Goal: Information Seeking & Learning: Learn about a topic

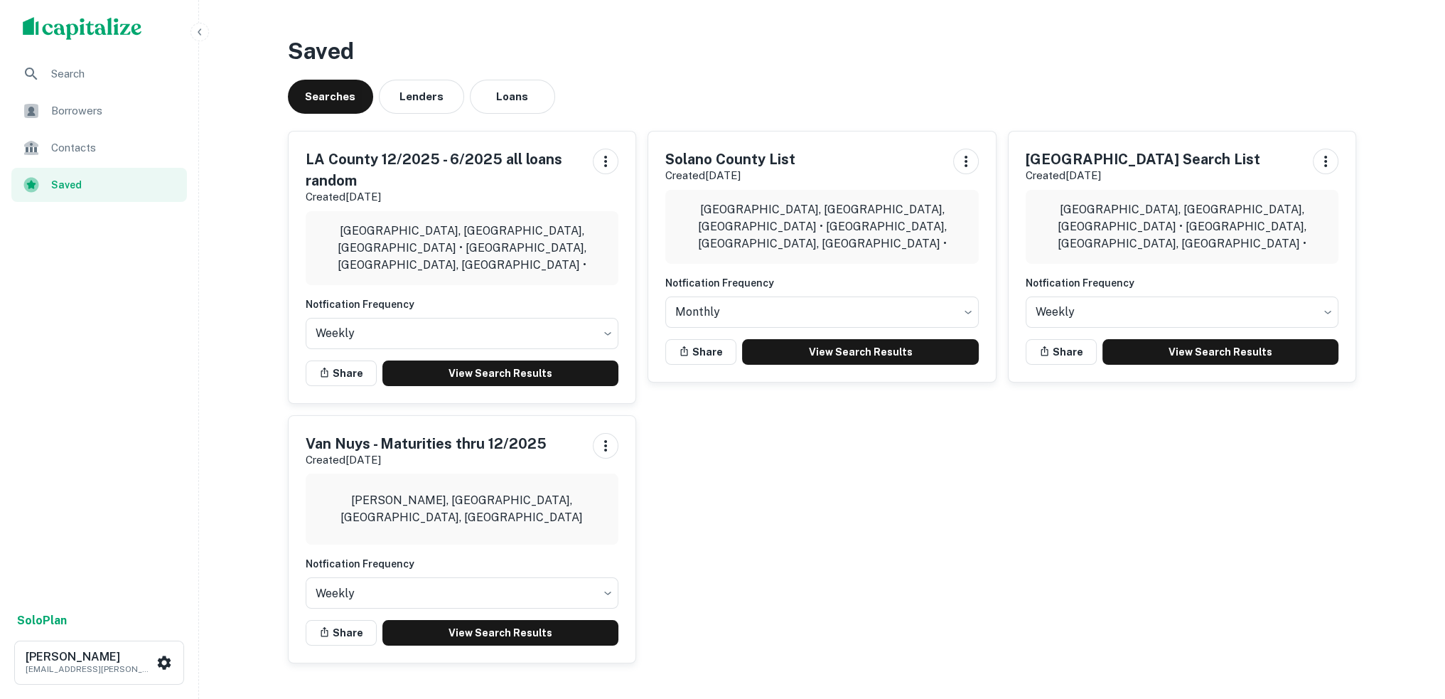
drag, startPoint x: 643, startPoint y: 50, endPoint x: 617, endPoint y: 41, distance: 27.9
click at [617, 41] on h3 "Saved" at bounding box center [822, 51] width 1069 height 34
drag, startPoint x: 654, startPoint y: 61, endPoint x: 629, endPoint y: 57, distance: 25.2
click at [629, 57] on h3 "Saved" at bounding box center [822, 51] width 1069 height 34
drag, startPoint x: 628, startPoint y: 57, endPoint x: 611, endPoint y: 55, distance: 17.1
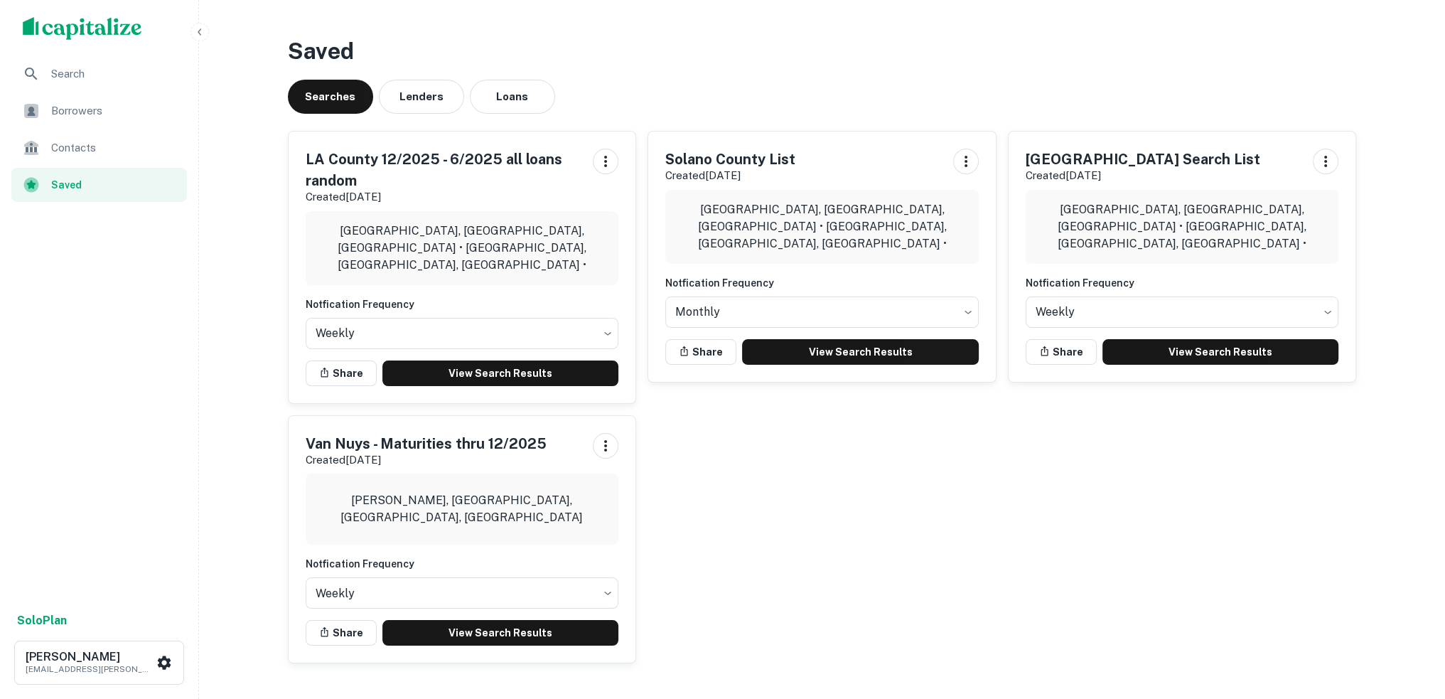
drag, startPoint x: 611, startPoint y: 55, endPoint x: 593, endPoint y: 54, distance: 17.8
click at [594, 54] on h3 "Saved" at bounding box center [822, 51] width 1069 height 34
drag, startPoint x: 708, startPoint y: 62, endPoint x: 682, endPoint y: 59, distance: 25.8
click at [688, 59] on h3 "Saved" at bounding box center [822, 51] width 1069 height 34
click at [666, 82] on div "Searches Lenders Loans" at bounding box center [822, 97] width 1069 height 34
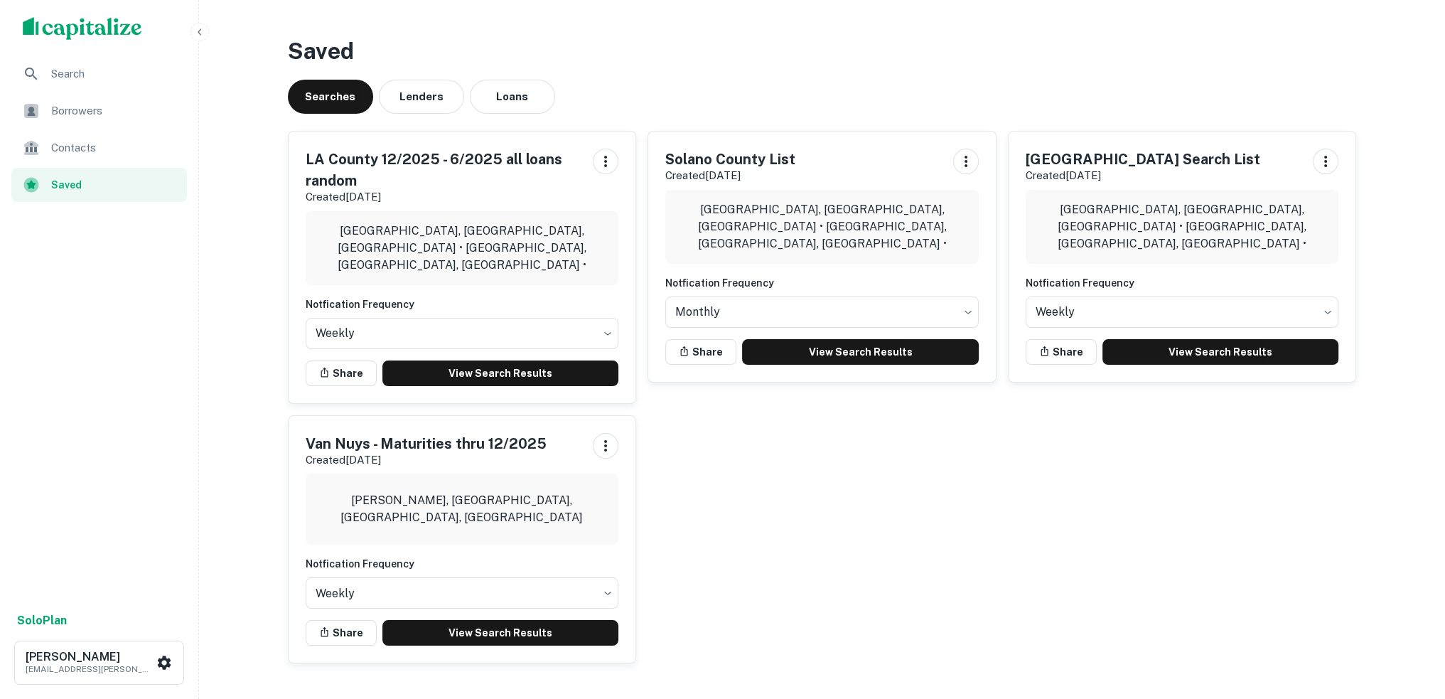
drag, startPoint x: 788, startPoint y: 622, endPoint x: 734, endPoint y: 603, distance: 57.3
click at [734, 603] on div "LA County 12/2025 - 6/2025 all loans random Created [DATE] [GEOGRAPHIC_DATA], […" at bounding box center [817, 391] width 1081 height 544
drag, startPoint x: 779, startPoint y: 122, endPoint x: 746, endPoint y: 117, distance: 33.9
click at [746, 117] on div "Saved Searches Lenders Loans [GEOGRAPHIC_DATA] 12/2025 - 6/2025 all loans rando…" at bounding box center [823, 354] width 1092 height 663
drag, startPoint x: 783, startPoint y: 104, endPoint x: 773, endPoint y: 104, distance: 10.0
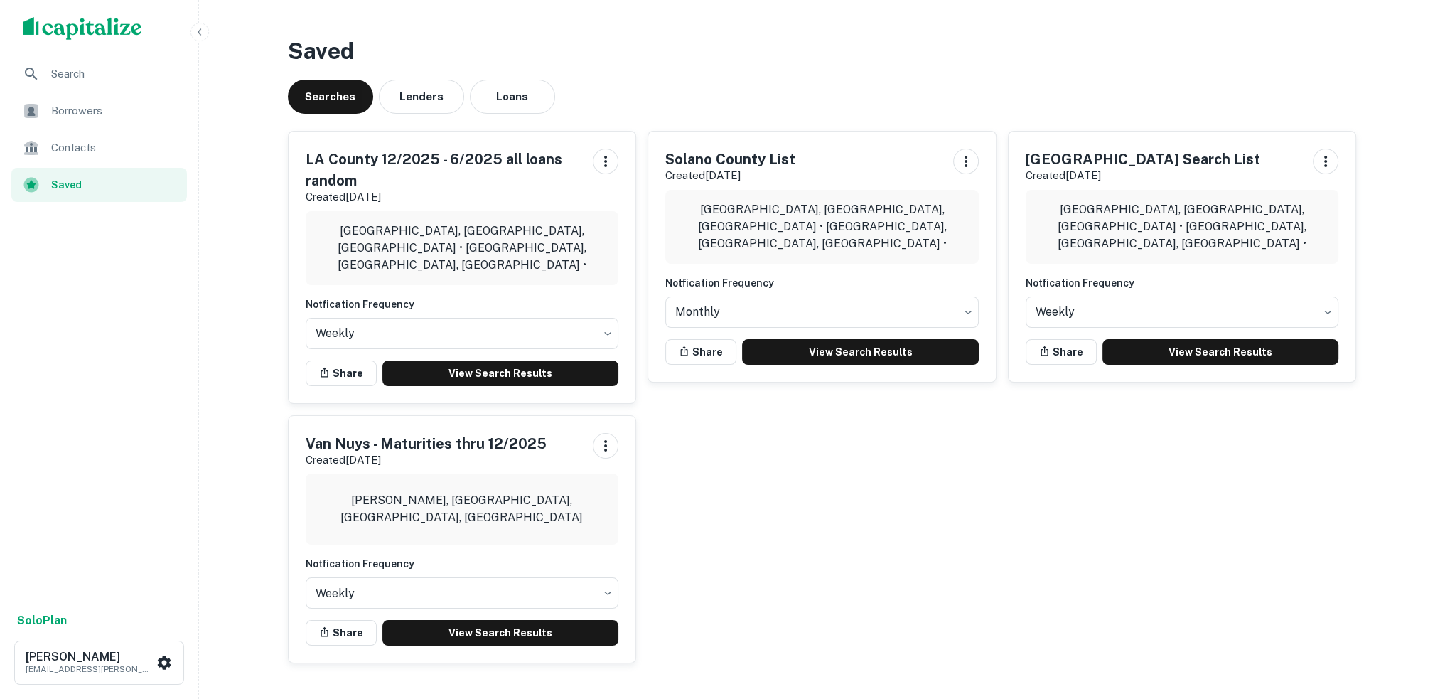
drag, startPoint x: 773, startPoint y: 104, endPoint x: 685, endPoint y: 100, distance: 88.2
click at [699, 99] on div "Searches Lenders Loans" at bounding box center [822, 97] width 1069 height 34
click at [60, 28] on img "scrollable content" at bounding box center [82, 28] width 119 height 23
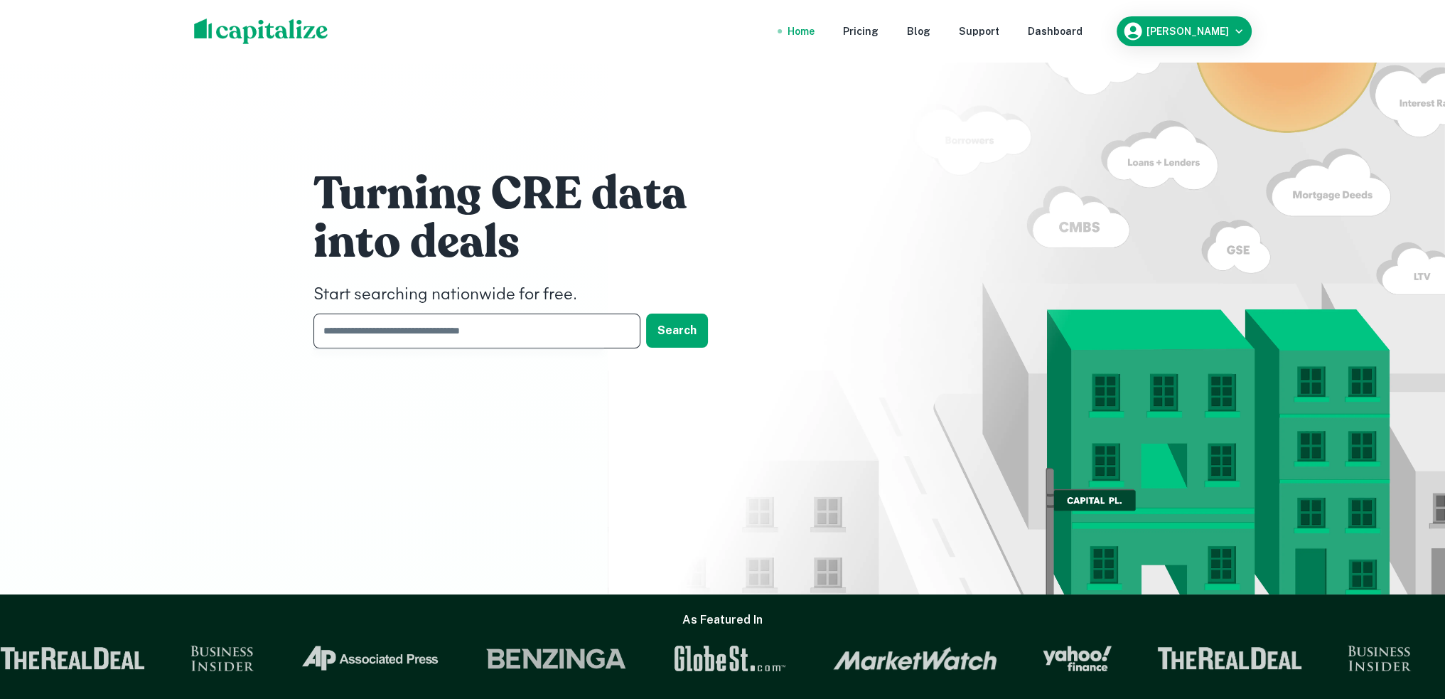
click at [424, 322] on input "text" at bounding box center [472, 331] width 317 height 35
paste input "**********"
type input "**********"
click at [693, 338] on button "Search" at bounding box center [677, 331] width 62 height 34
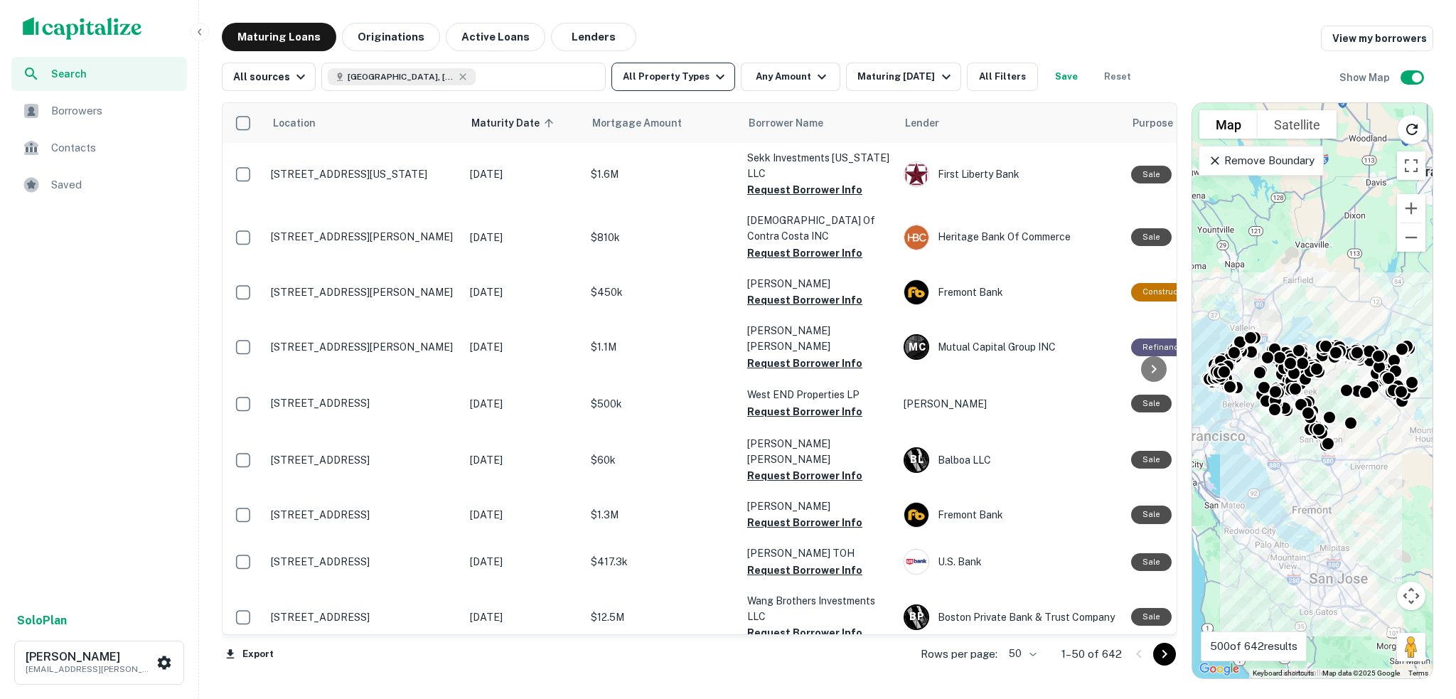
click at [716, 82] on icon "button" at bounding box center [720, 76] width 17 height 17
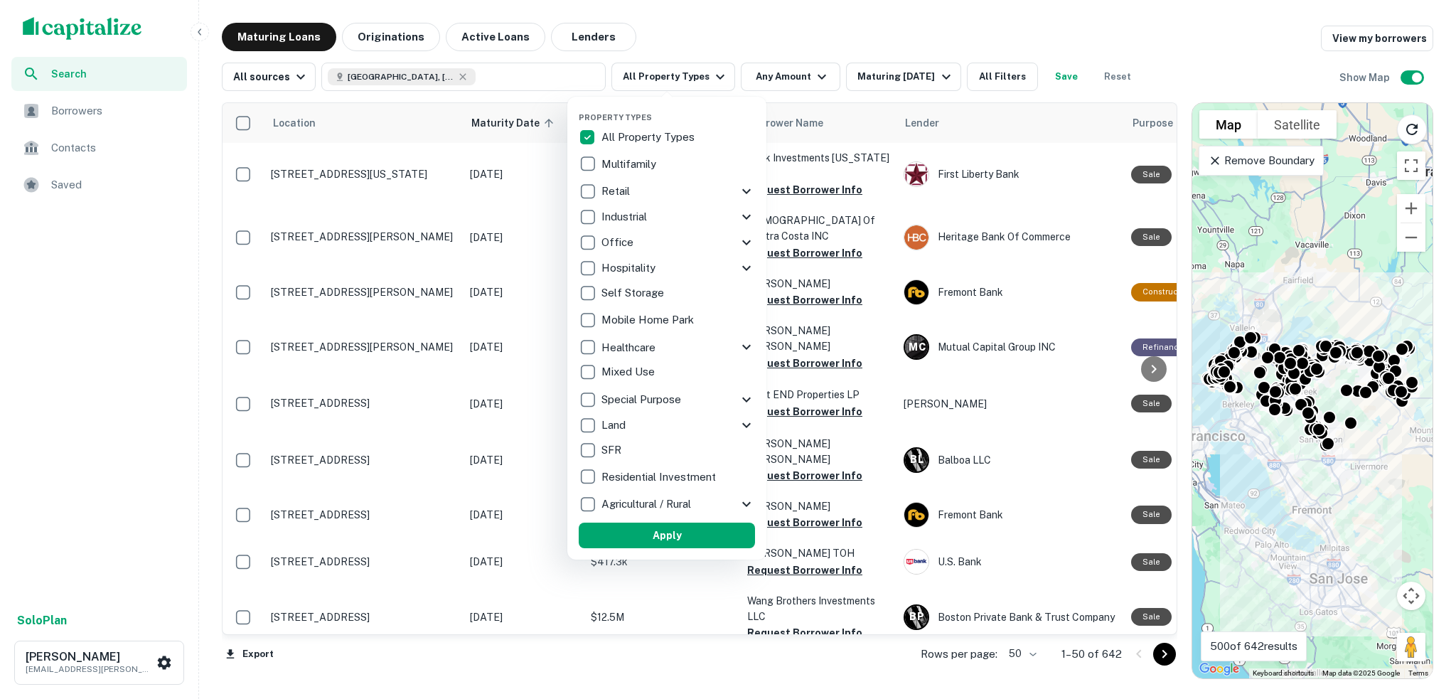
click at [697, 44] on div at bounding box center [728, 349] width 1456 height 699
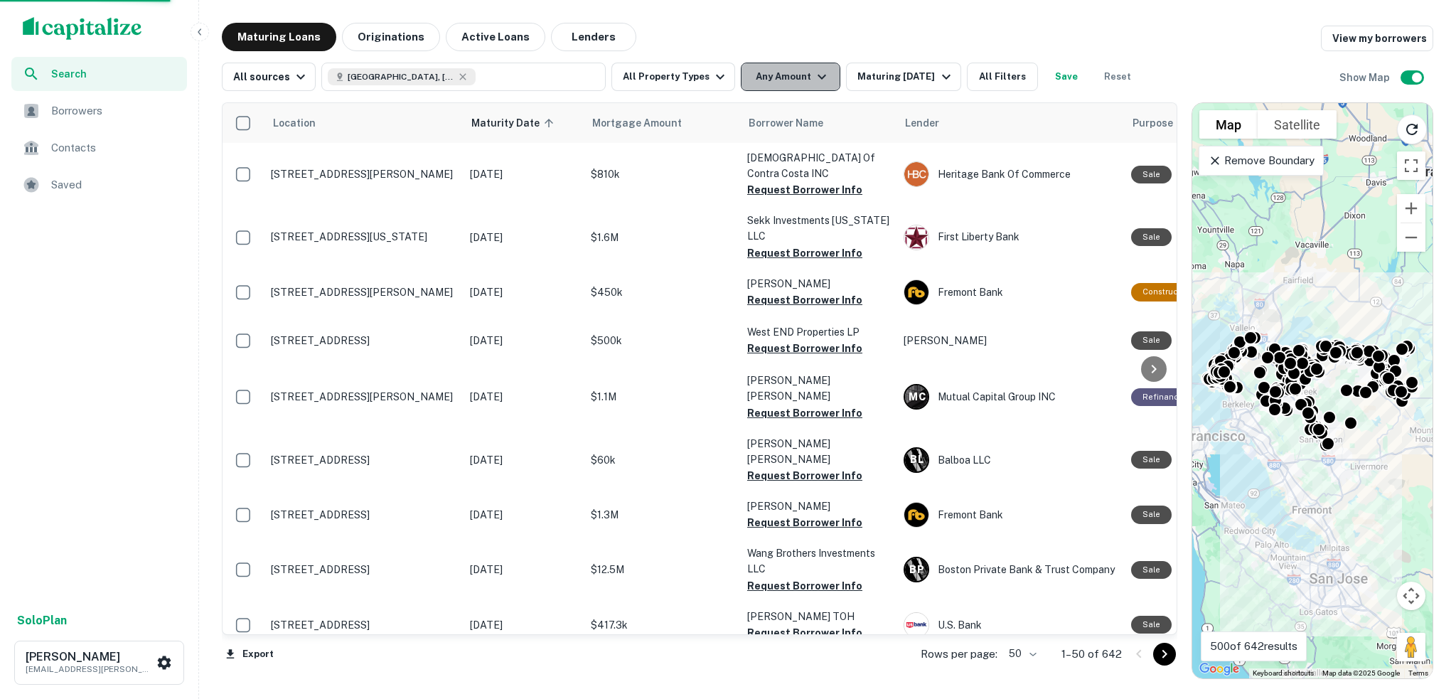
click at [818, 76] on icon "button" at bounding box center [822, 77] width 9 height 5
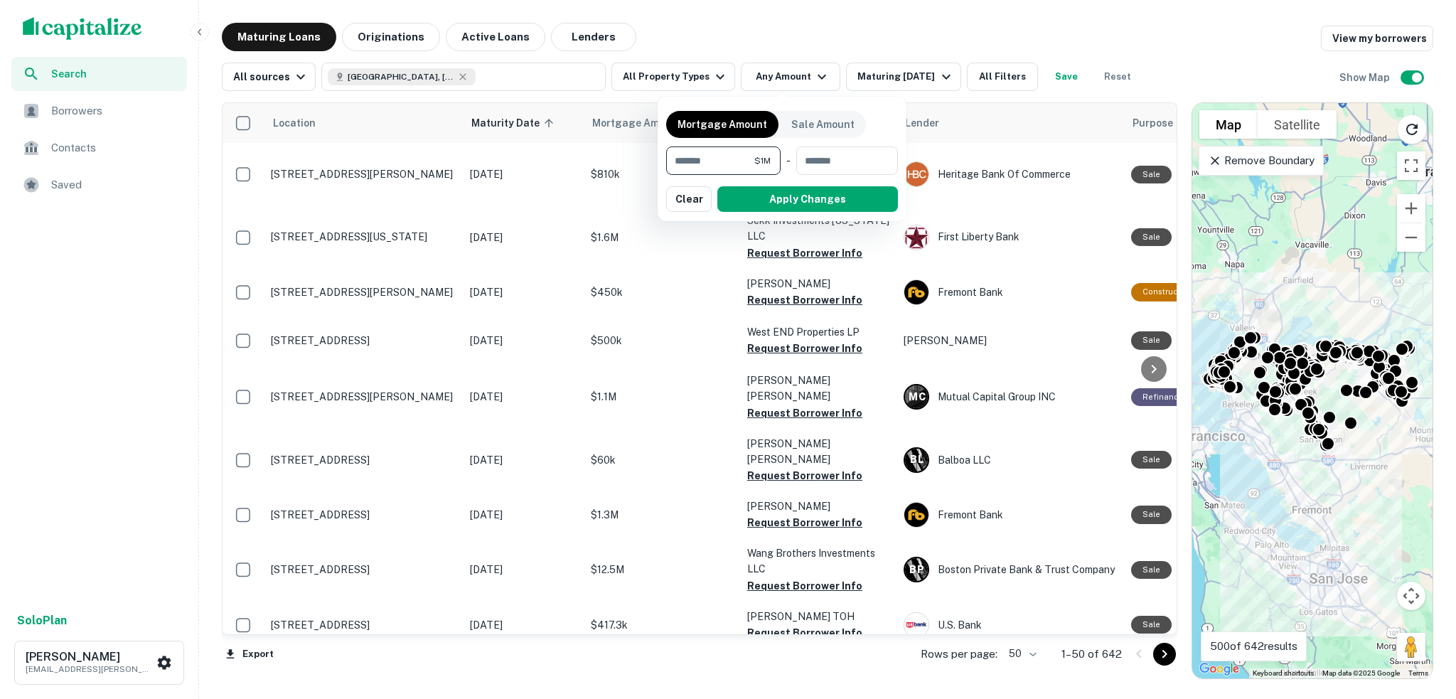
type input "*******"
type input "********"
click at [765, 188] on button "Apply Changes" at bounding box center [807, 199] width 181 height 26
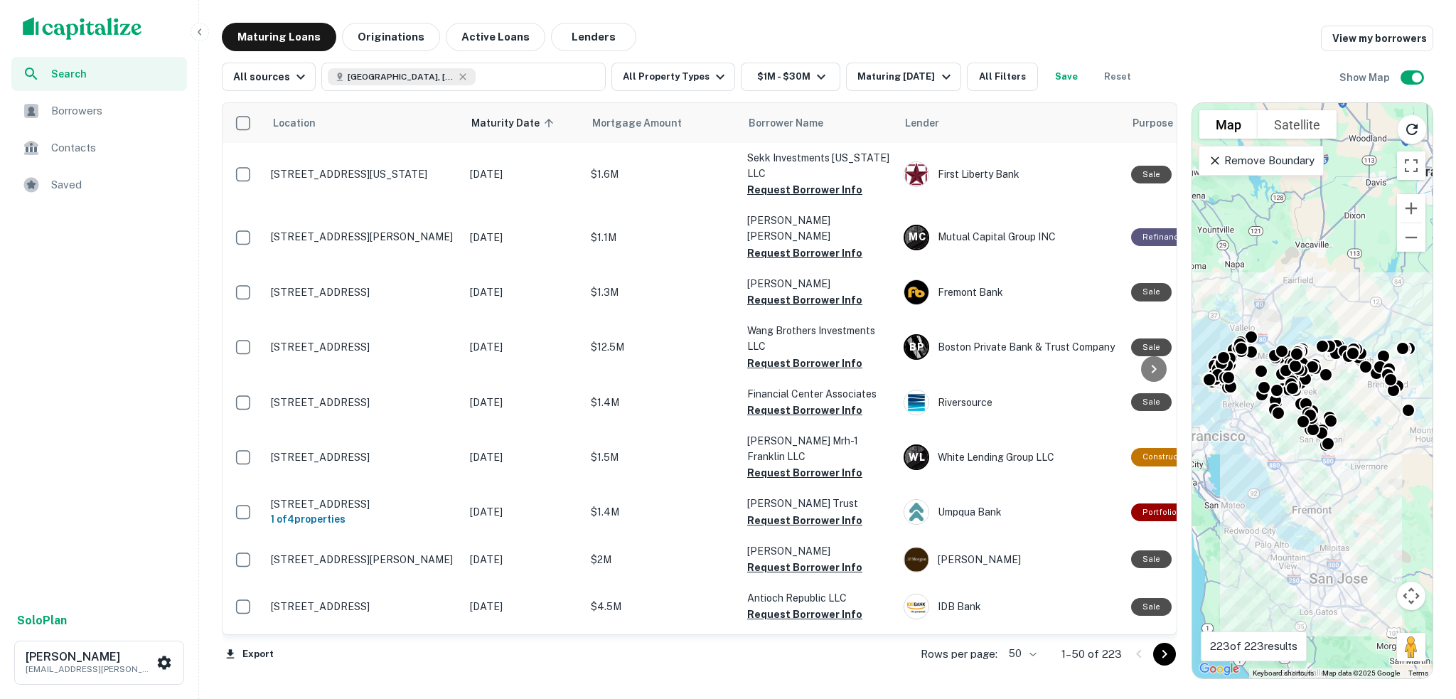
drag, startPoint x: 845, startPoint y: 39, endPoint x: 828, endPoint y: 36, distance: 17.3
click at [828, 36] on div "Maturing Loans Originations Active Loans Lenders View my borrowers" at bounding box center [827, 37] width 1211 height 28
click at [923, 73] on div "Maturing [DATE]" at bounding box center [905, 76] width 97 height 17
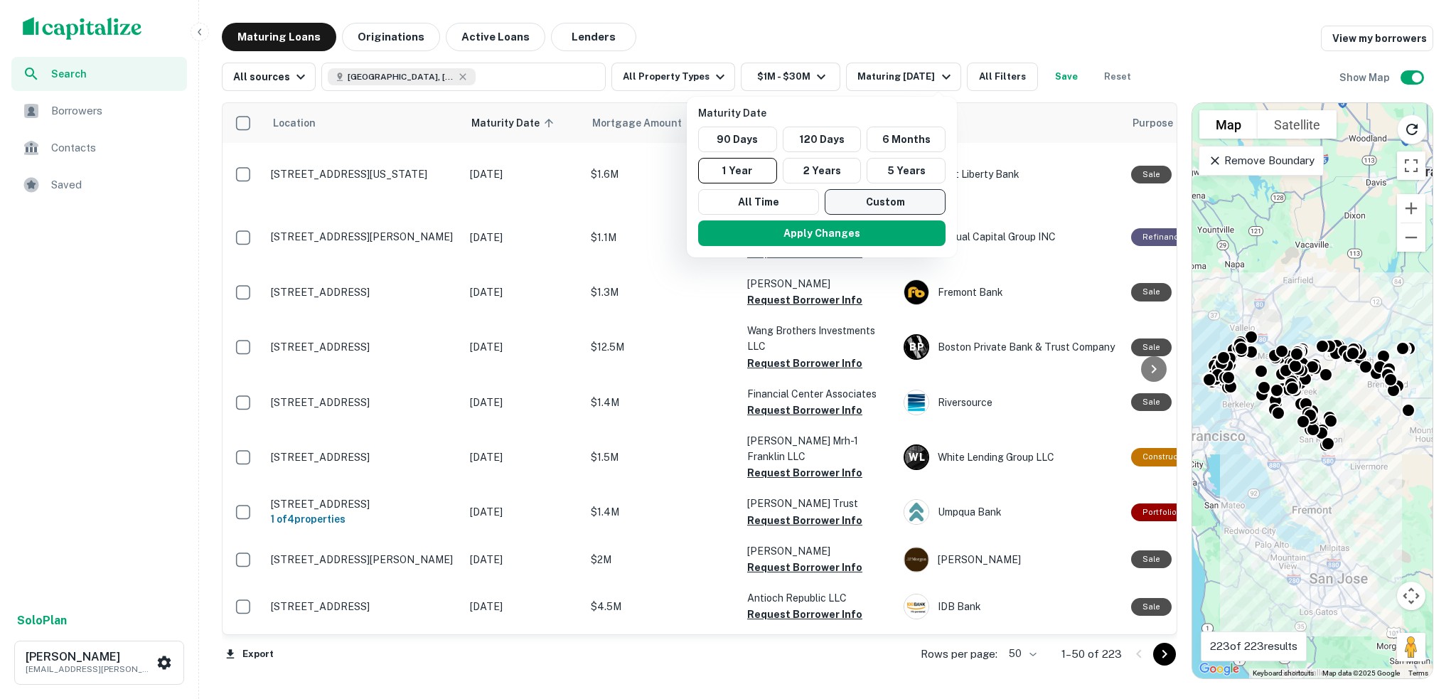
click at [875, 199] on button "Custom" at bounding box center [885, 202] width 121 height 26
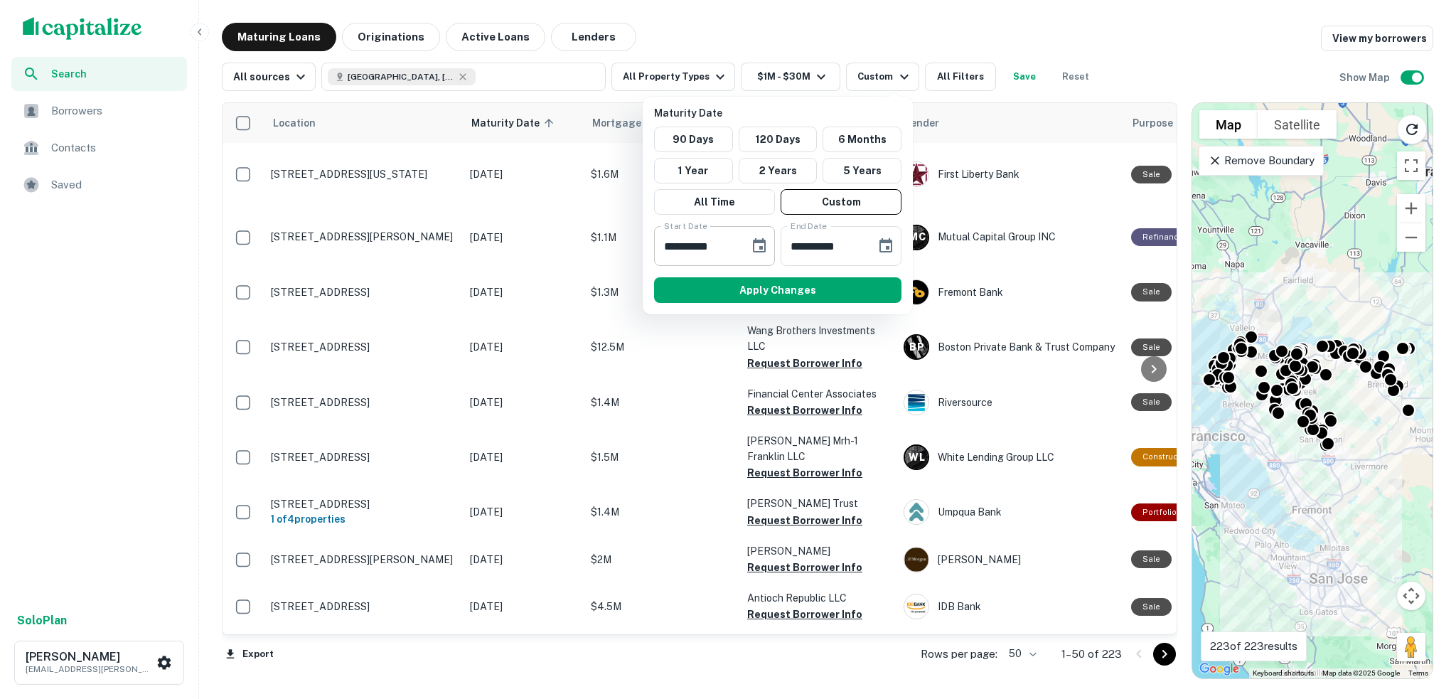
click at [762, 252] on icon "Choose date, selected date is Oct 8, 2025" at bounding box center [759, 245] width 17 height 17
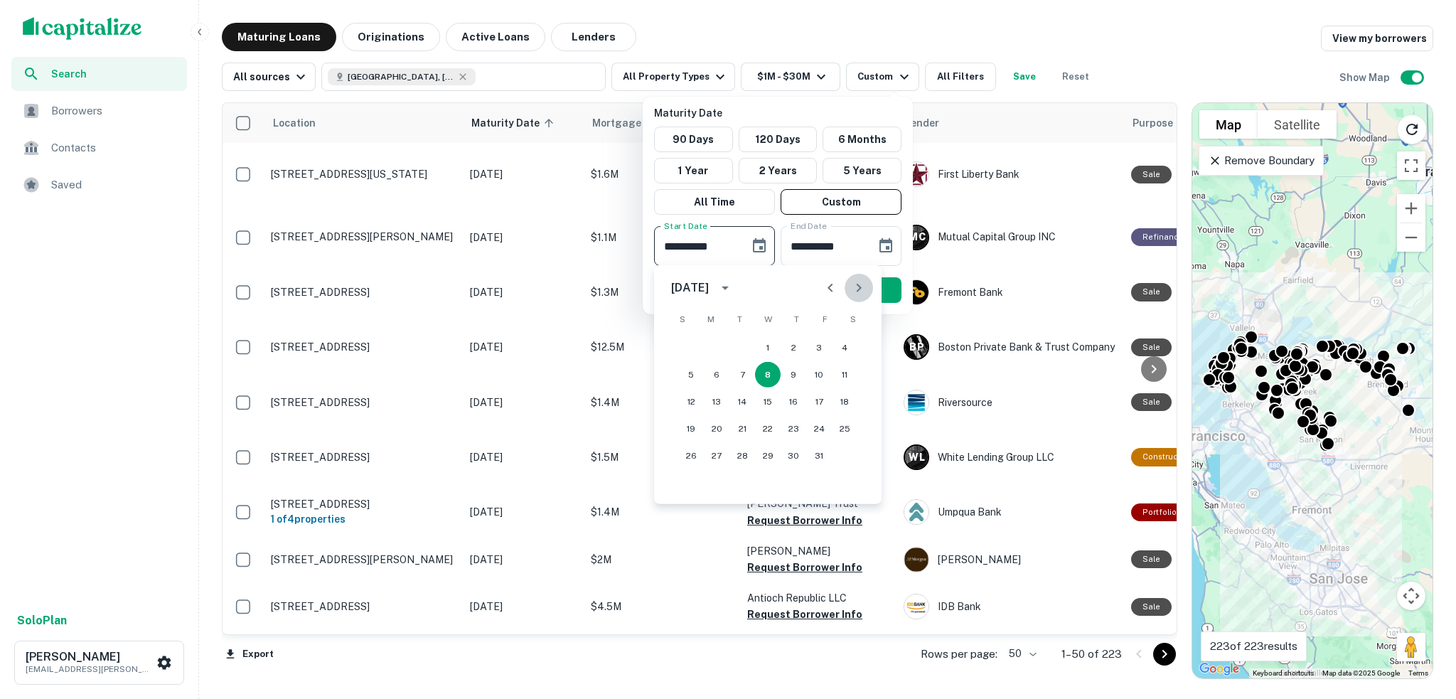
click at [862, 291] on icon "Next month" at bounding box center [858, 287] width 17 height 17
click at [843, 344] on button "1" at bounding box center [845, 348] width 26 height 26
type input "**********"
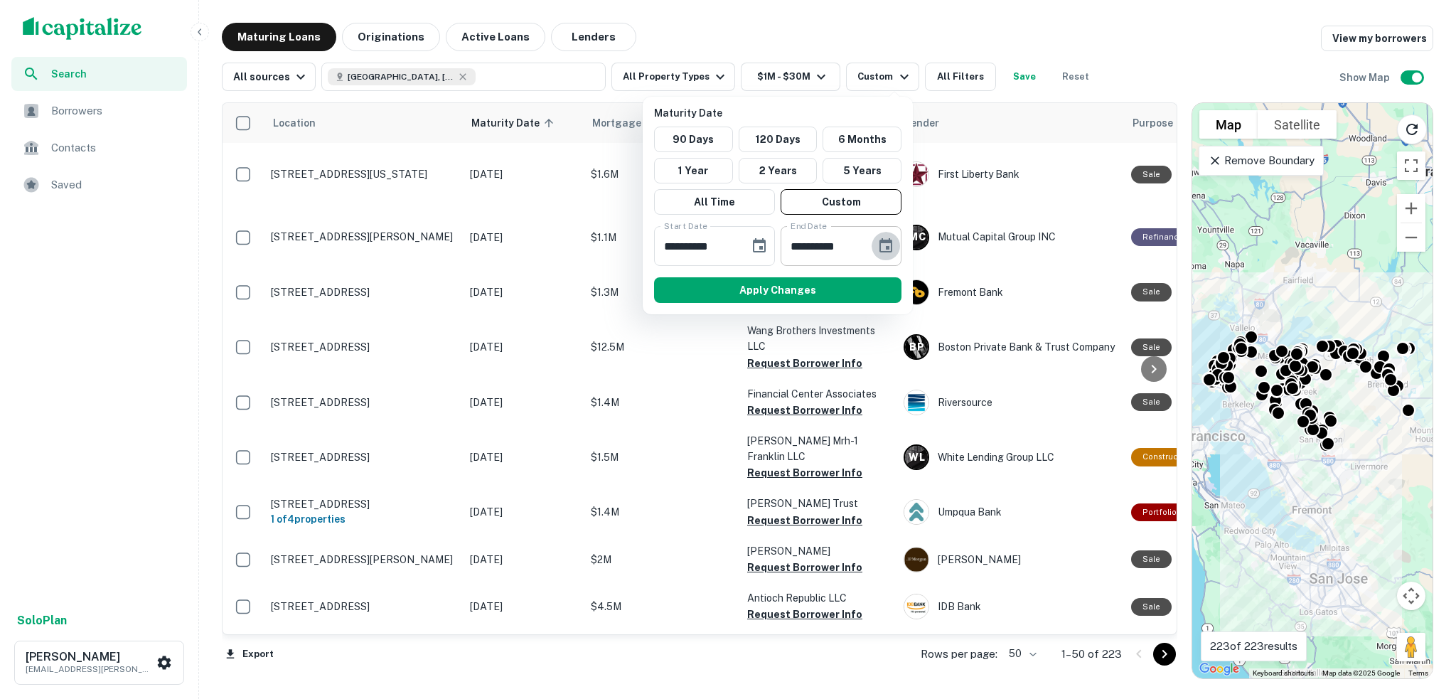
click at [889, 251] on icon "Choose date, selected date is Apr 6, 2026" at bounding box center [885, 245] width 13 height 14
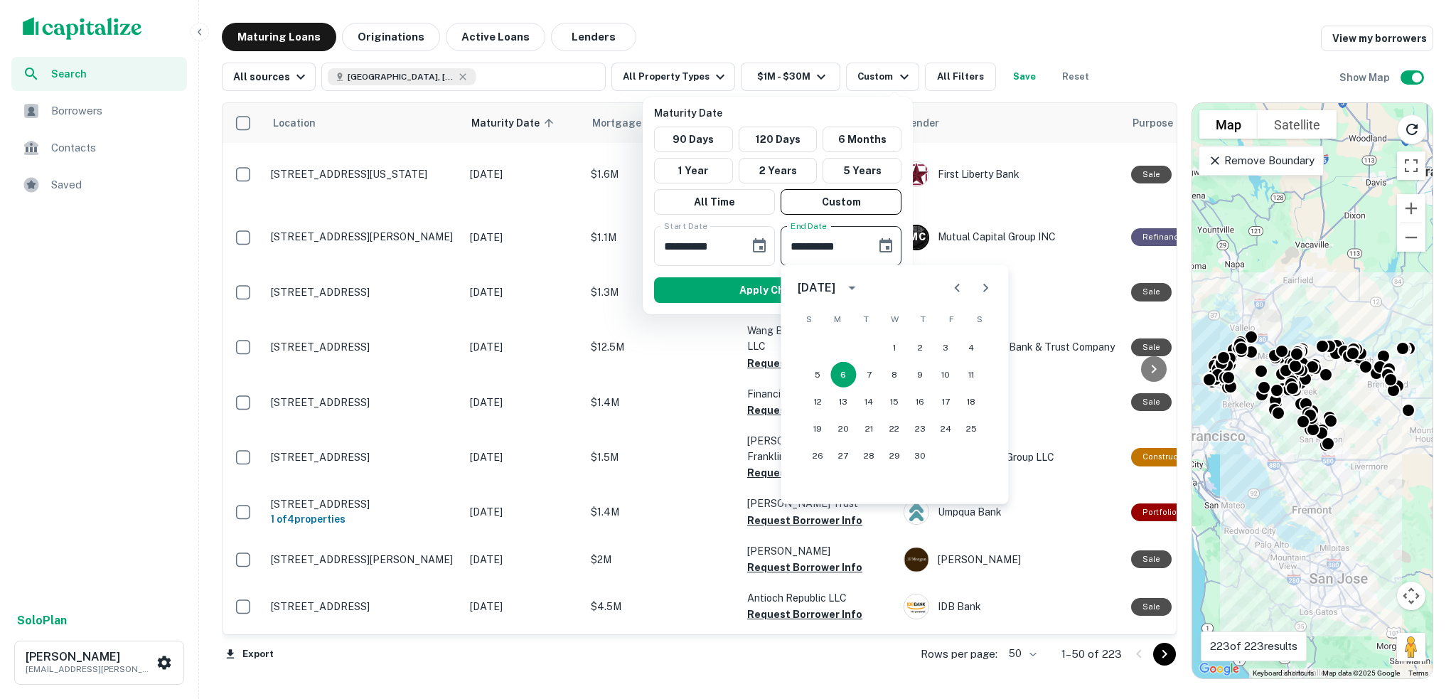
click at [987, 295] on icon "Next month" at bounding box center [985, 287] width 17 height 17
click at [870, 459] on button "30" at bounding box center [869, 456] width 26 height 26
type input "**********"
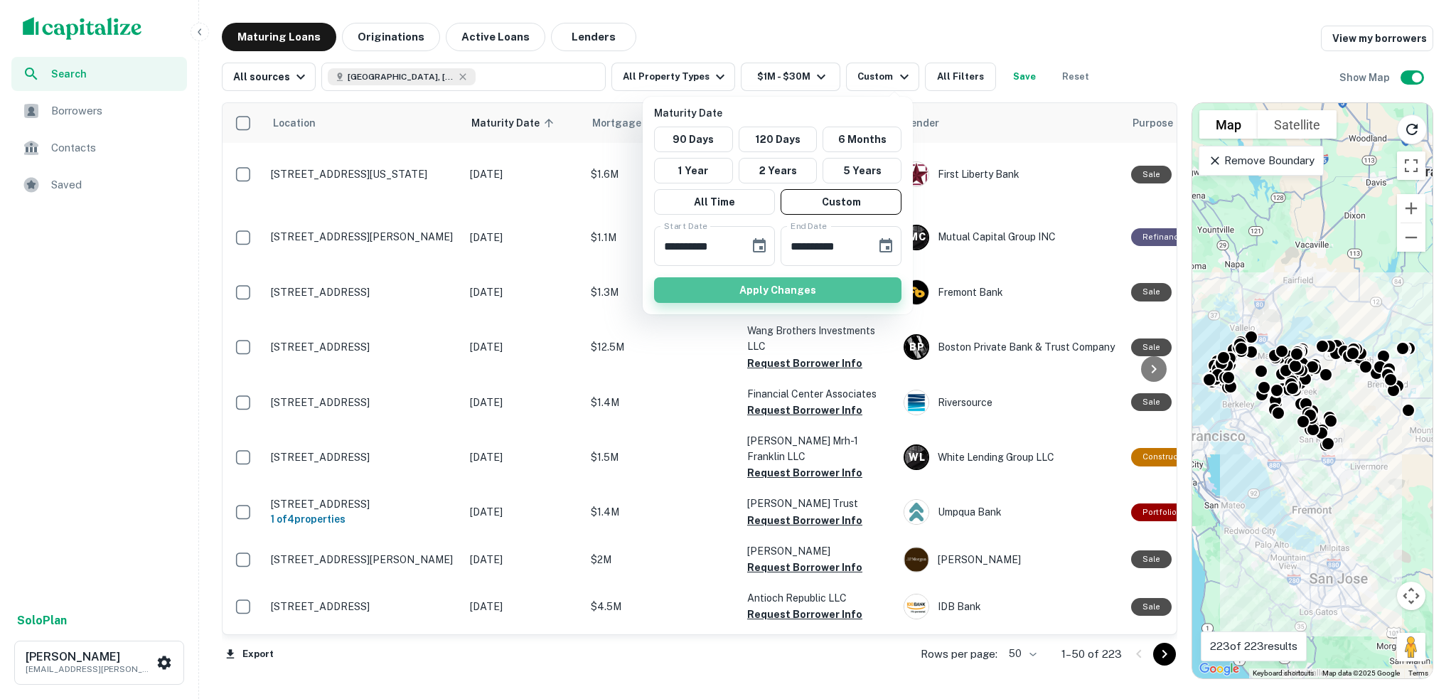
click at [776, 289] on button "Apply Changes" at bounding box center [777, 290] width 247 height 26
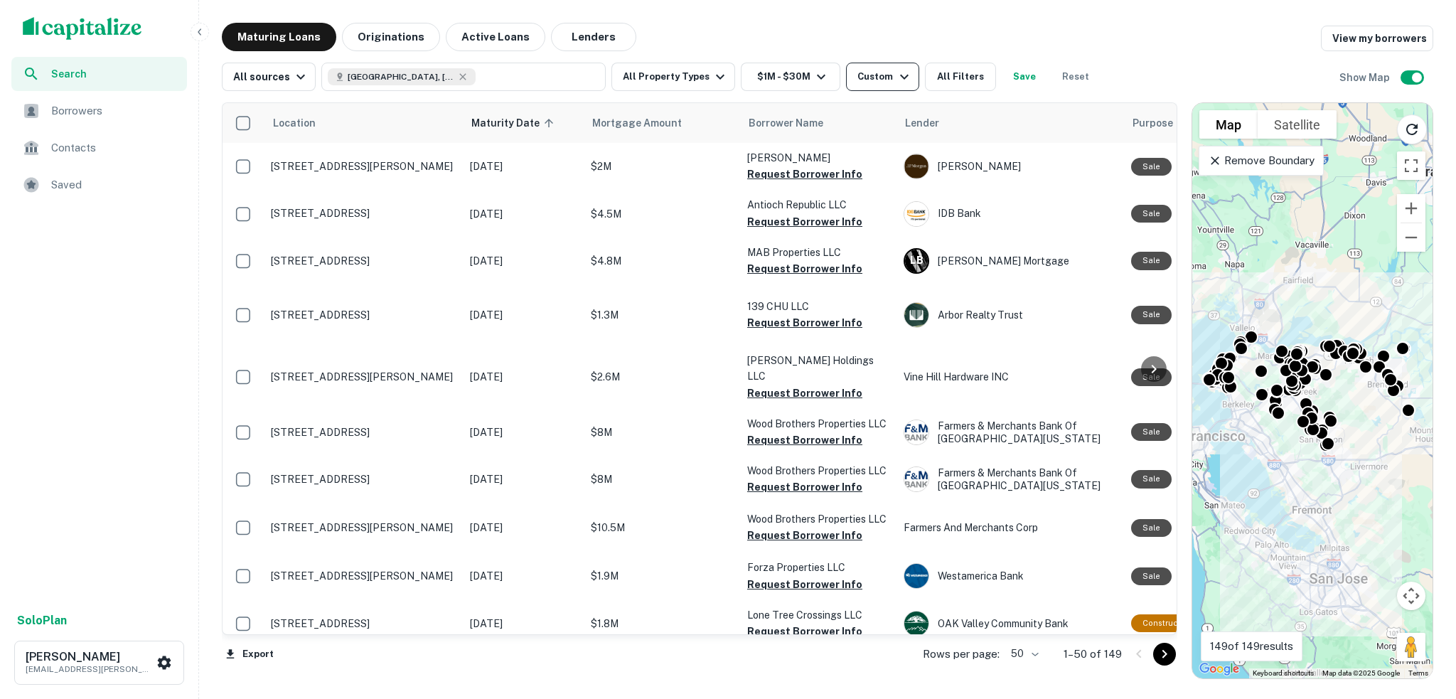
click at [896, 73] on icon "button" at bounding box center [904, 76] width 17 height 17
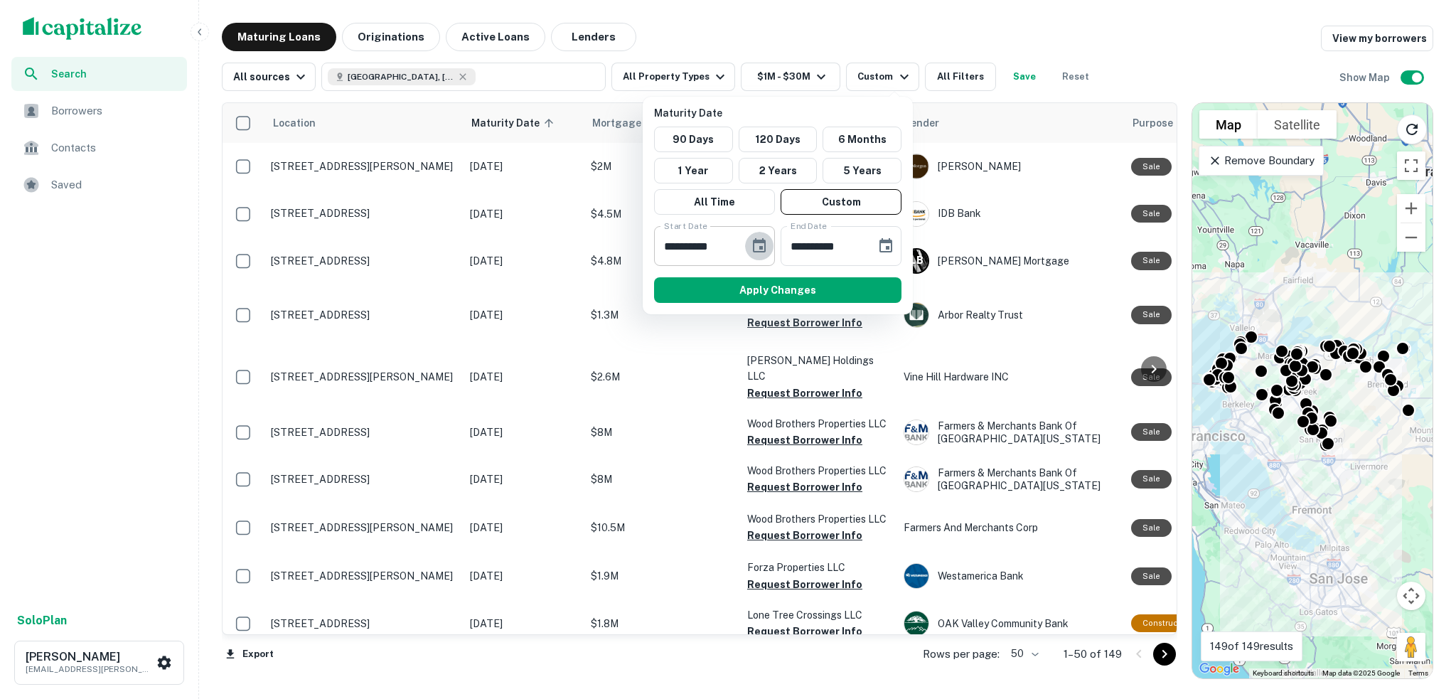
click at [763, 240] on icon "Choose date, selected date is Nov 1, 2025" at bounding box center [759, 245] width 13 height 14
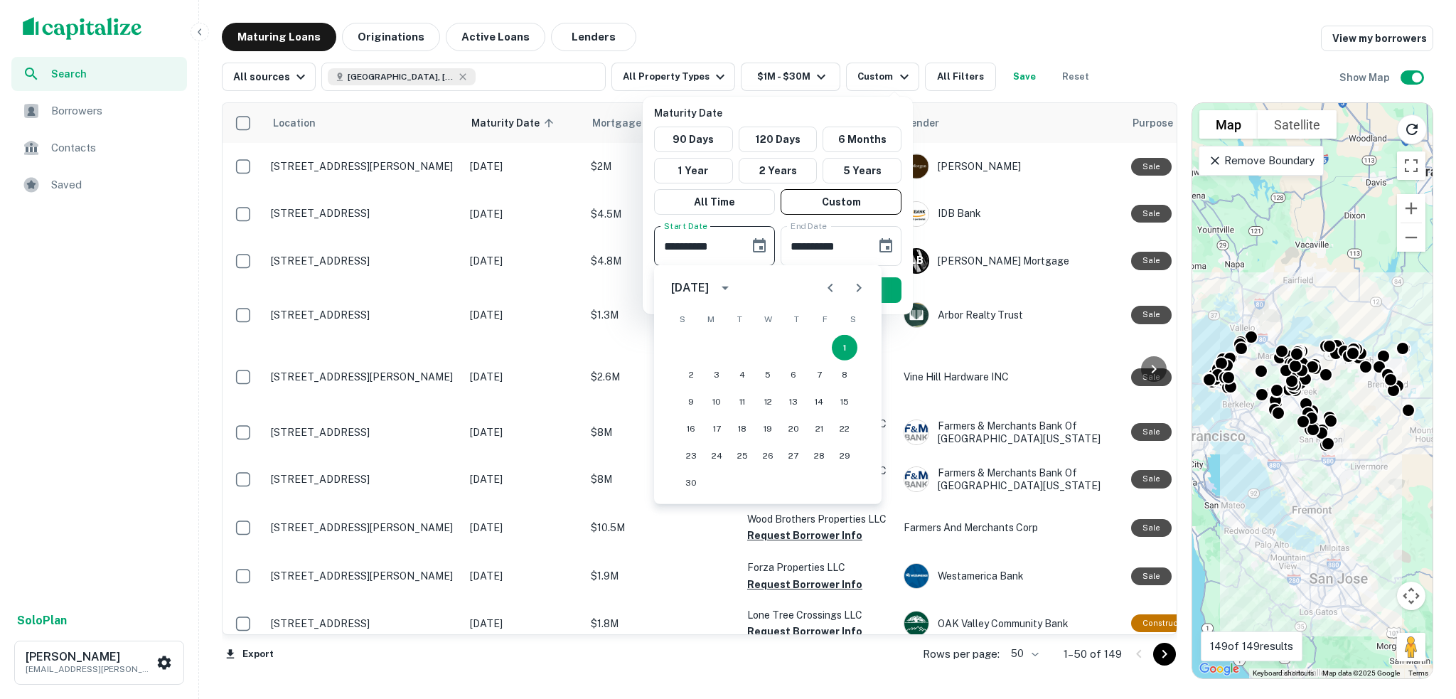
click at [857, 282] on icon "Next month" at bounding box center [858, 287] width 17 height 17
click at [711, 344] on button "1" at bounding box center [717, 348] width 26 height 26
type input "**********"
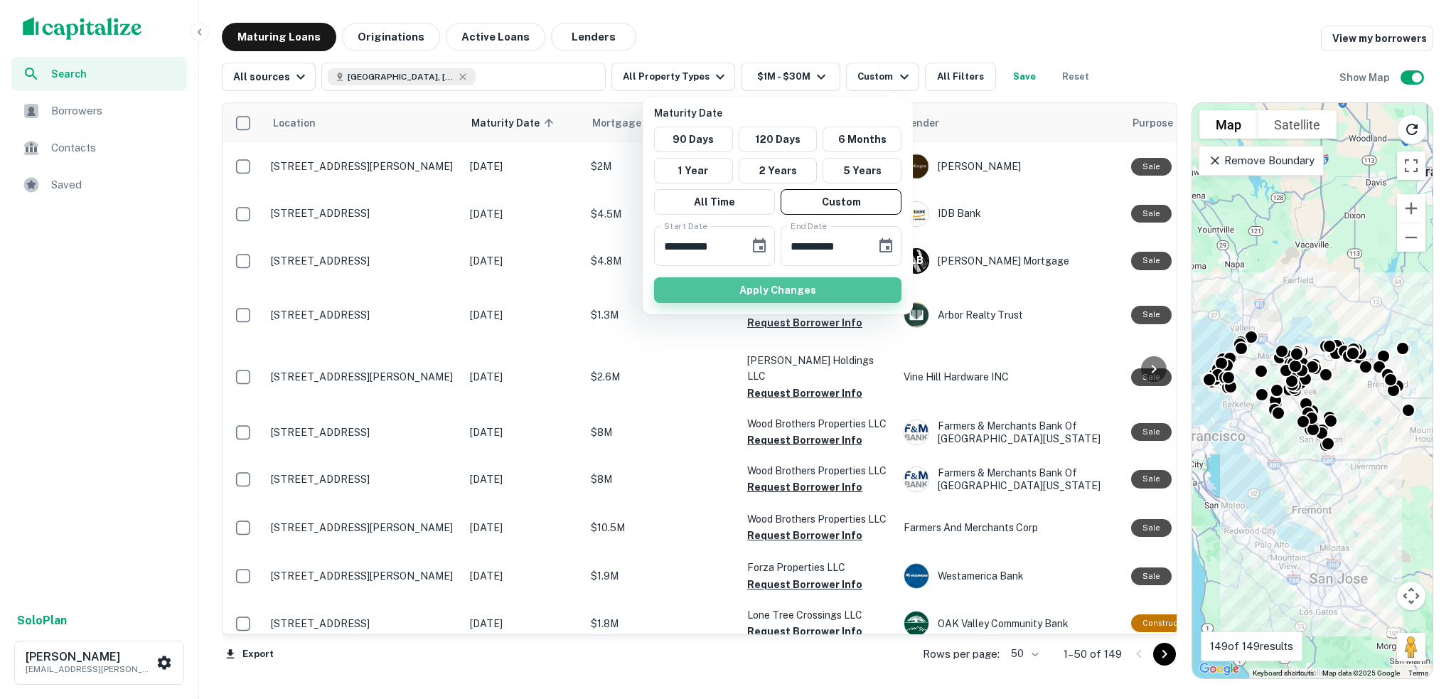
click at [822, 289] on button "Apply Changes" at bounding box center [777, 290] width 247 height 26
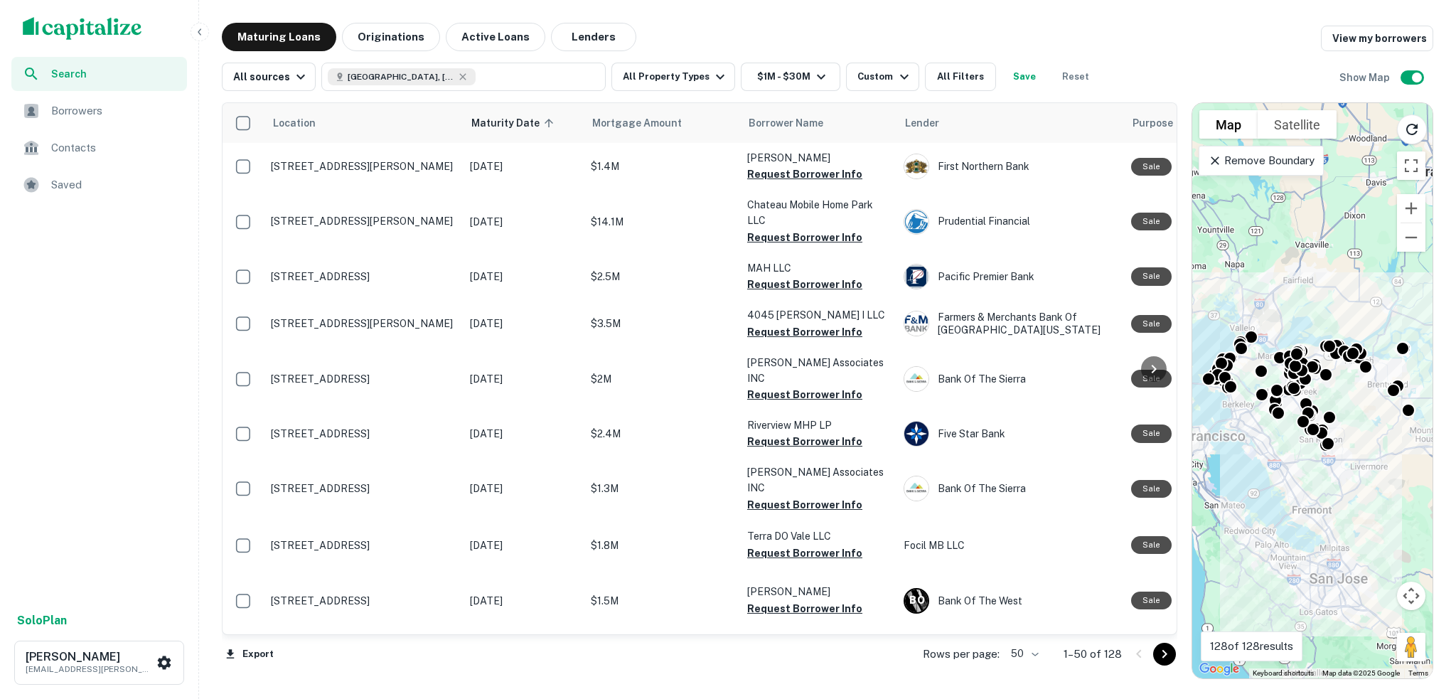
drag, startPoint x: 779, startPoint y: 25, endPoint x: 733, endPoint y: 22, distance: 46.3
click at [733, 22] on div "Search Borrowers Contacts Saved Solo Plan [PERSON_NAME] [EMAIL_ADDRESS][PERSON_…" at bounding box center [728, 349] width 1456 height 699
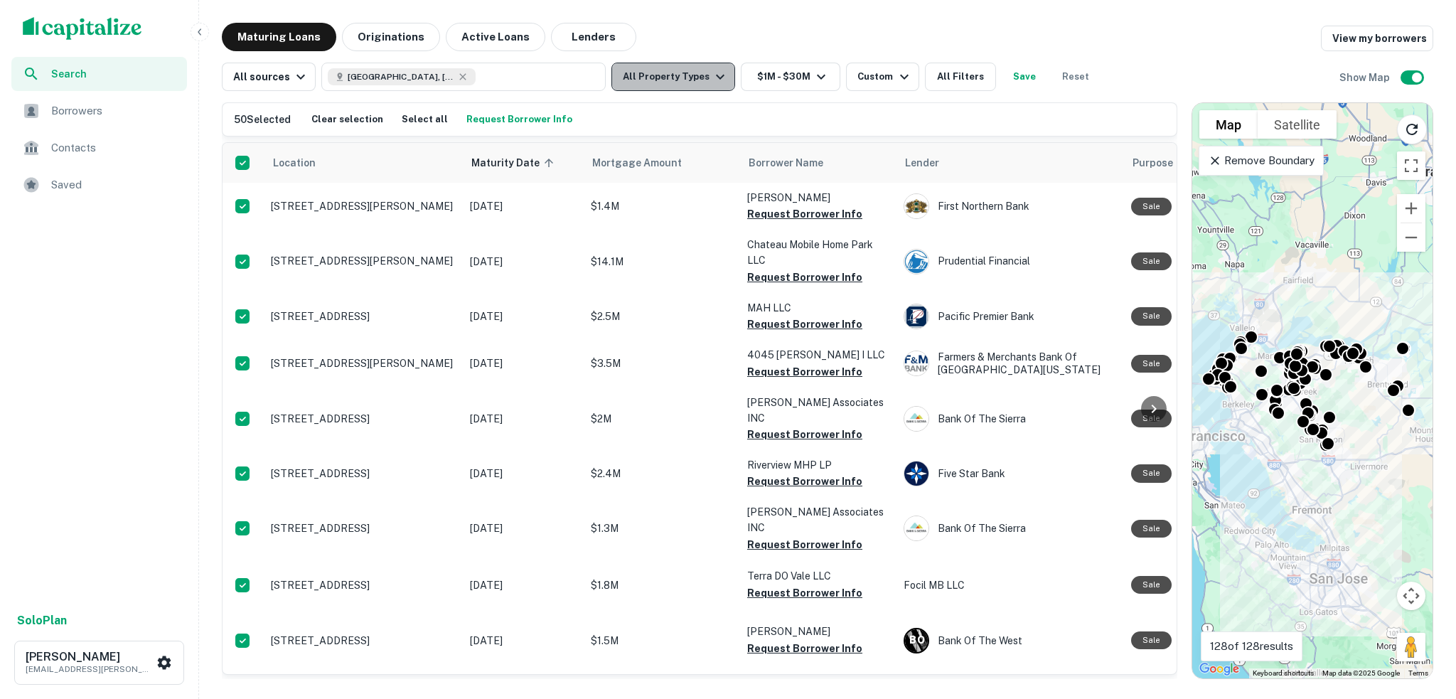
click at [712, 79] on icon "button" at bounding box center [720, 76] width 17 height 17
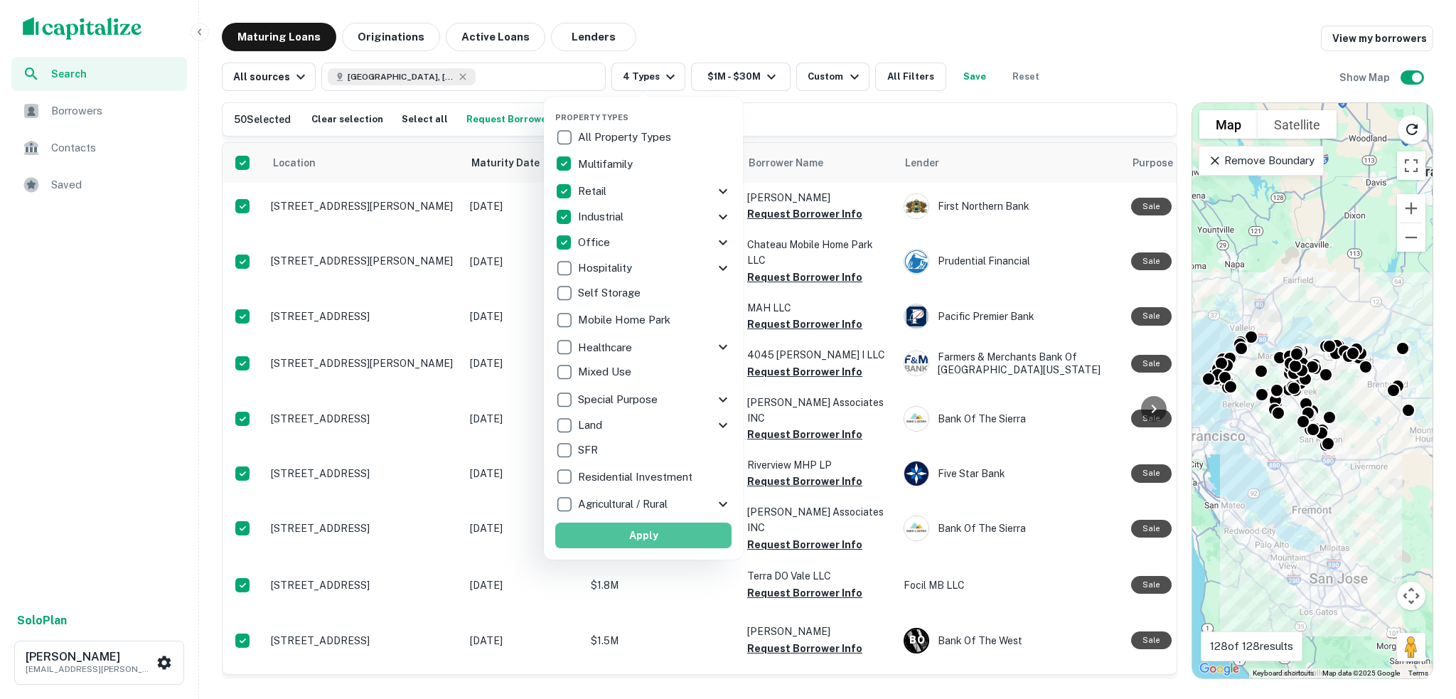
click at [667, 535] on button "Apply" at bounding box center [643, 536] width 176 height 26
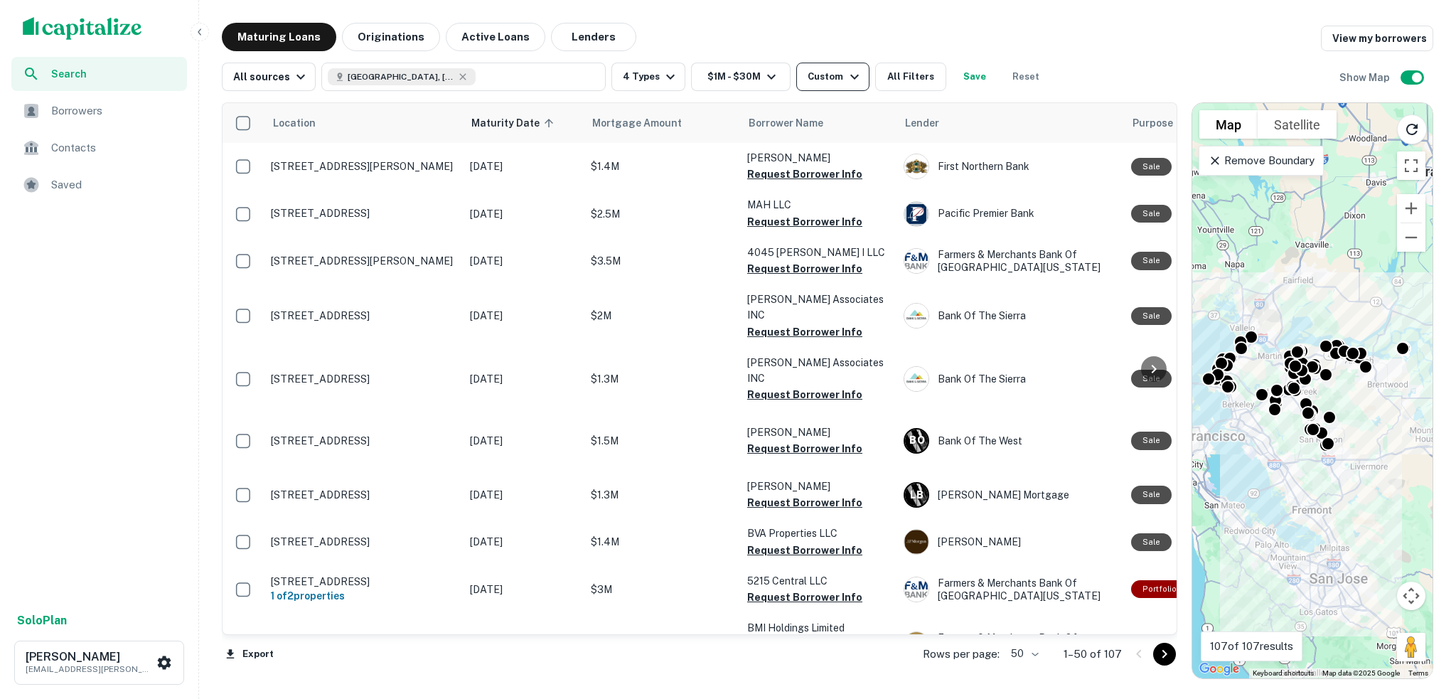
click at [847, 74] on icon "button" at bounding box center [854, 76] width 17 height 17
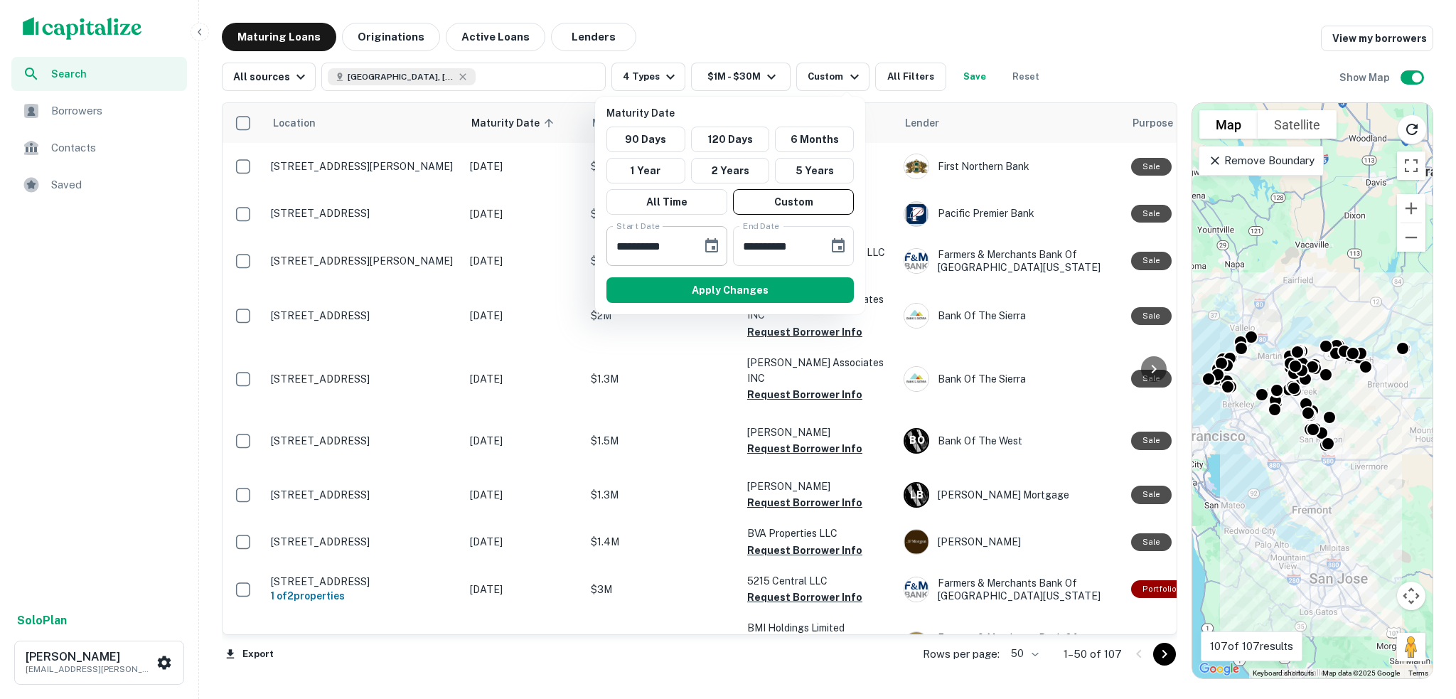
click at [717, 241] on icon "Choose date, selected date is Dec 1, 2025" at bounding box center [711, 245] width 13 height 14
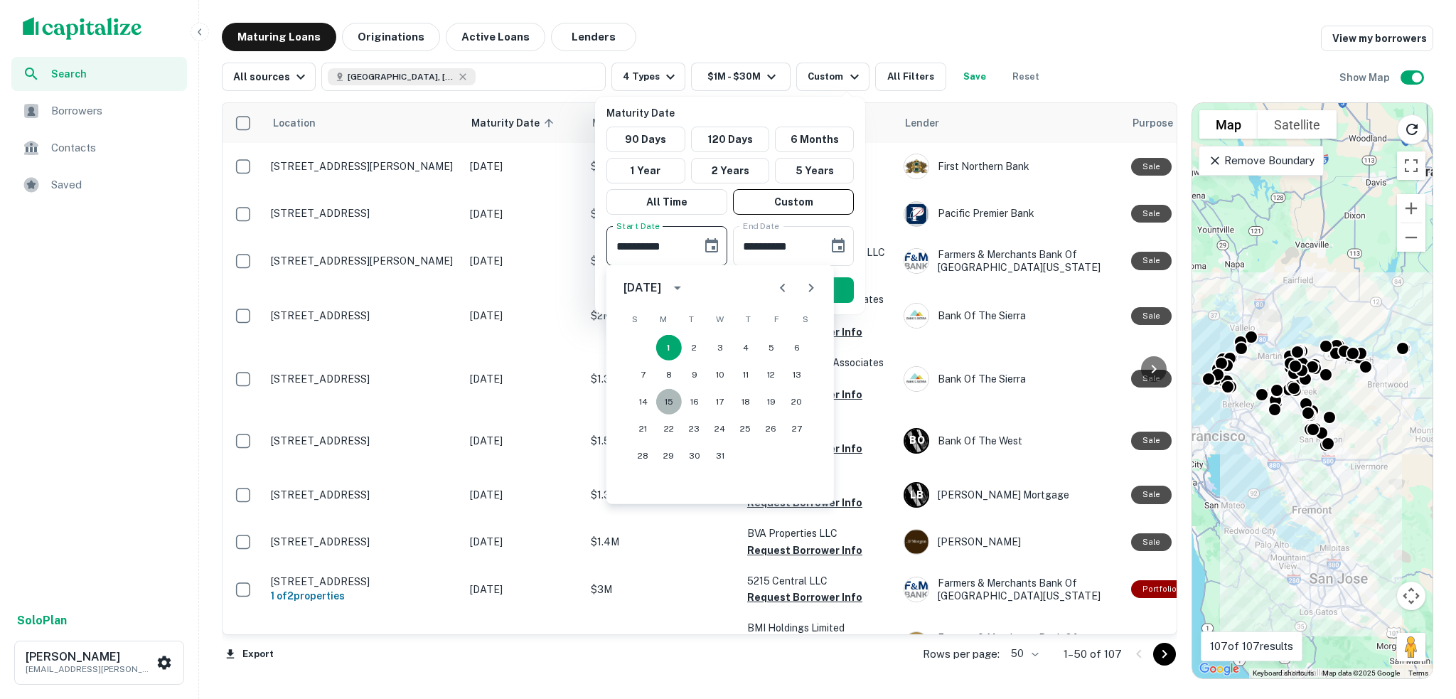
click at [663, 397] on button "15" at bounding box center [669, 402] width 26 height 26
type input "**********"
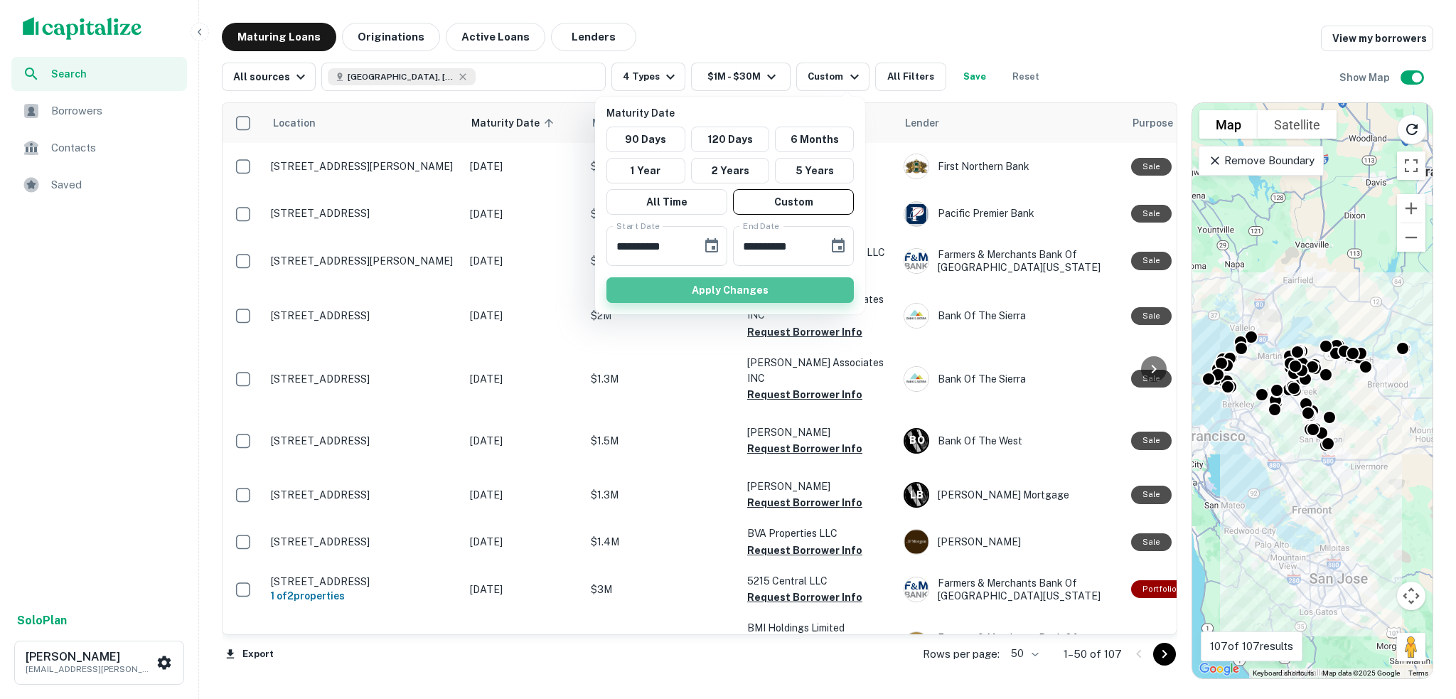
click at [786, 291] on button "Apply Changes" at bounding box center [729, 290] width 247 height 26
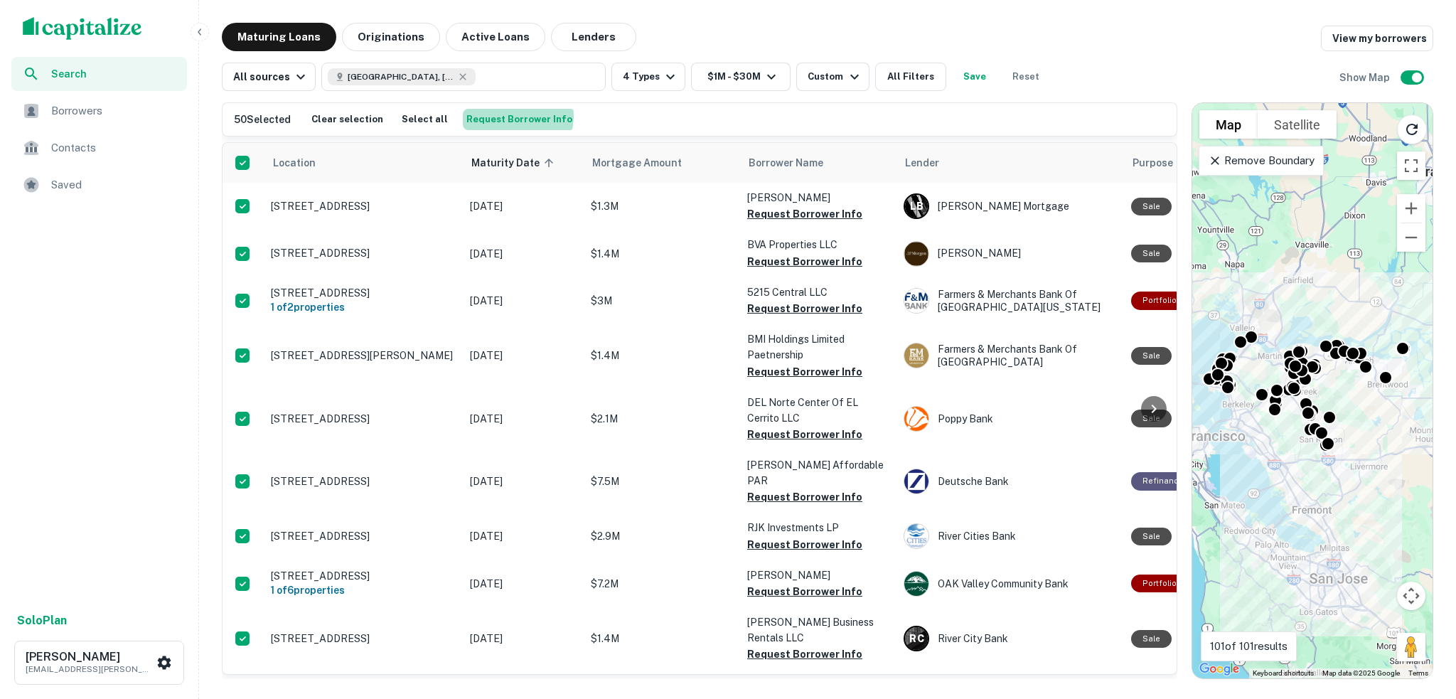
click at [507, 116] on button "Request Borrower Info" at bounding box center [519, 119] width 113 height 21
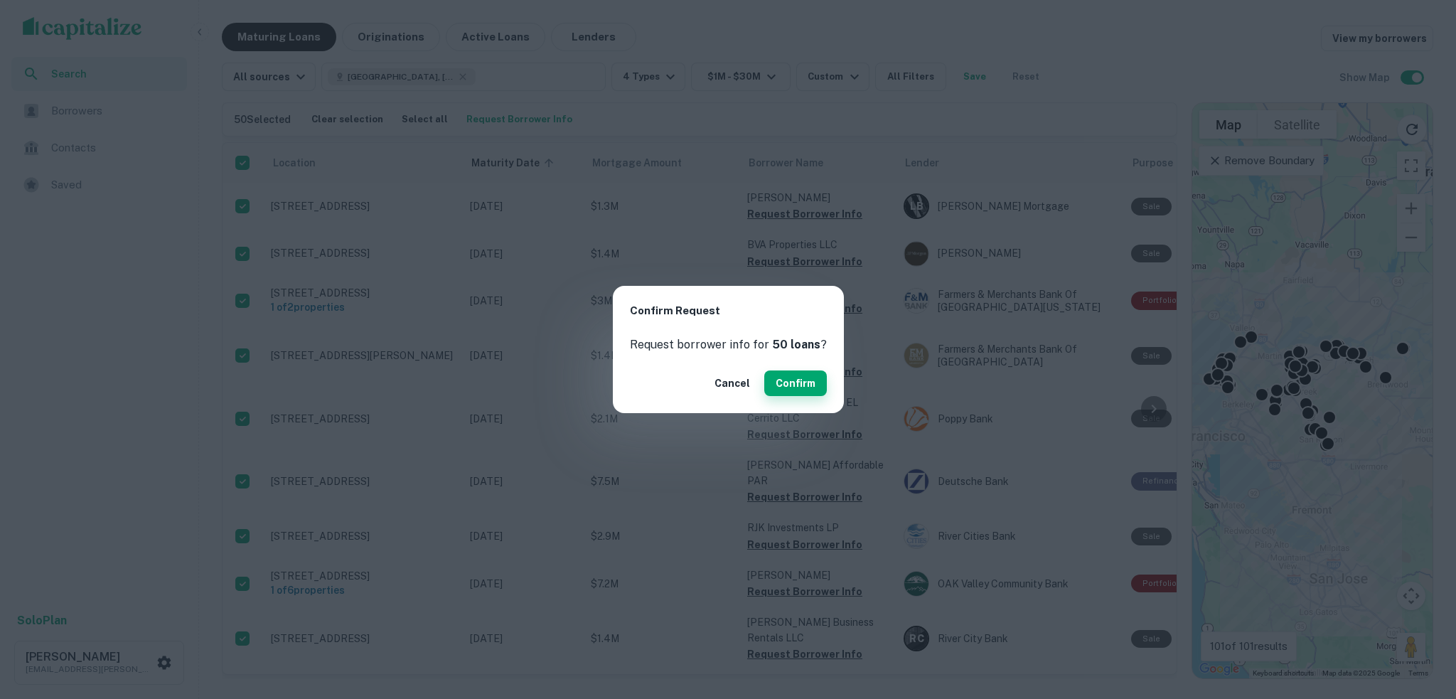
click at [795, 382] on button "Confirm" at bounding box center [795, 383] width 63 height 26
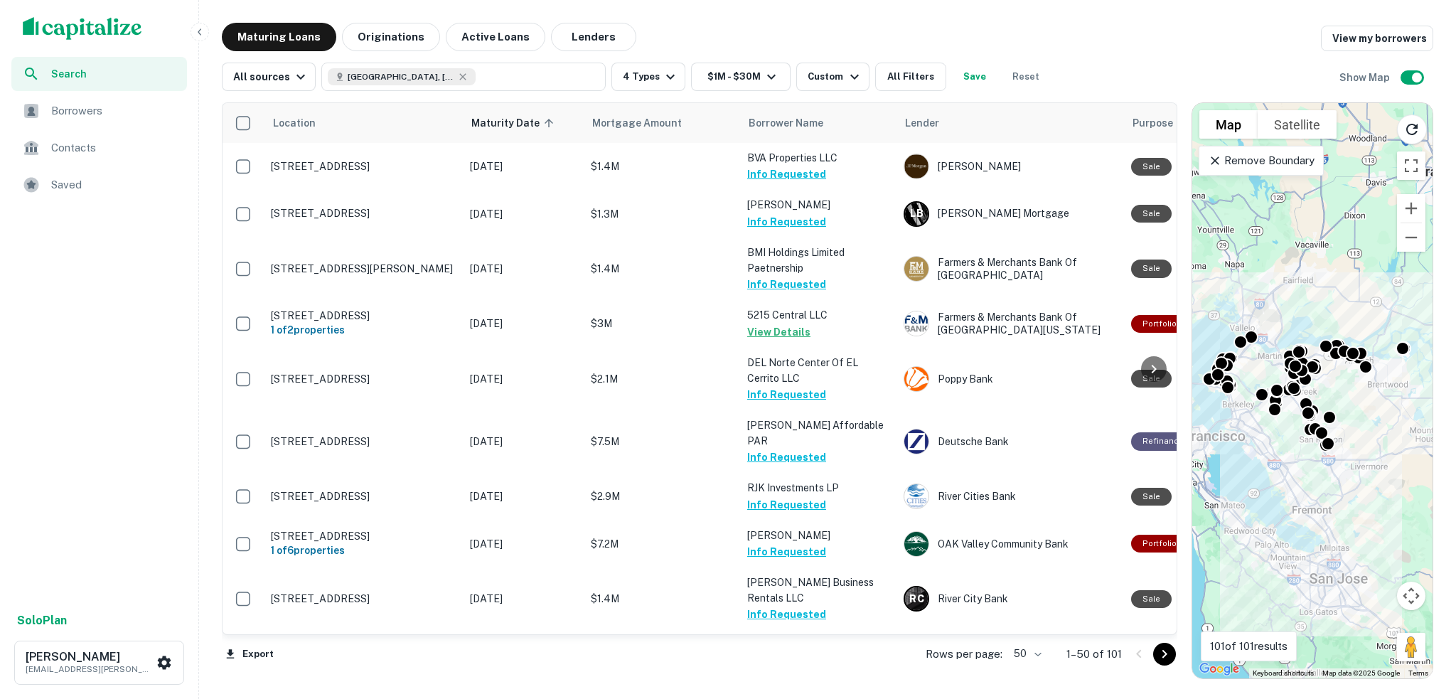
drag, startPoint x: 1018, startPoint y: 31, endPoint x: 930, endPoint y: 21, distance: 88.6
drag, startPoint x: 930, startPoint y: 21, endPoint x: 897, endPoint y: 22, distance: 32.7
click at [897, 22] on div "Search Borrowers Contacts Saved Solo Plan reuven risch rrisch@slatt.com Maturin…" at bounding box center [728, 349] width 1456 height 699
